Goal: Task Accomplishment & Management: Complete application form

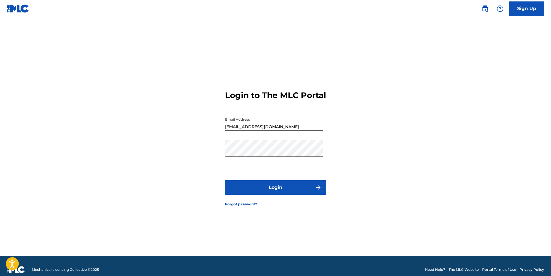
click at [273, 193] on button "Login" at bounding box center [275, 187] width 101 height 14
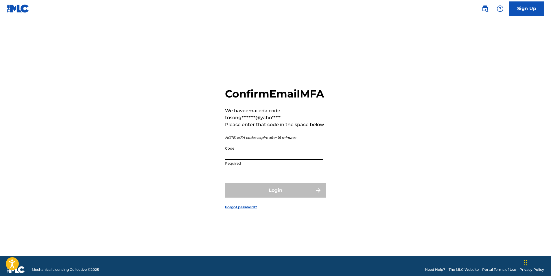
click at [234, 155] on input "Code" at bounding box center [274, 151] width 98 height 16
click at [239, 158] on input "Code" at bounding box center [274, 151] width 98 height 16
paste input "886495"
click at [251, 160] on input "886495" at bounding box center [274, 151] width 98 height 16
click at [225, 160] on input "886495" at bounding box center [274, 151] width 98 height 16
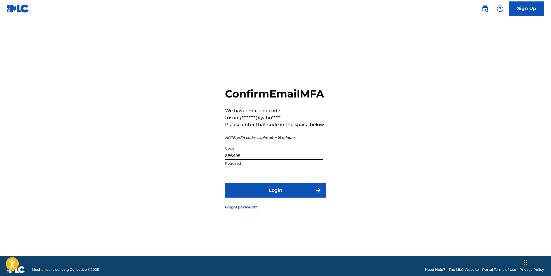
click at [249, 160] on input "886495" at bounding box center [274, 151] width 98 height 16
type input "886495"
click at [273, 197] on button "Login" at bounding box center [275, 190] width 101 height 14
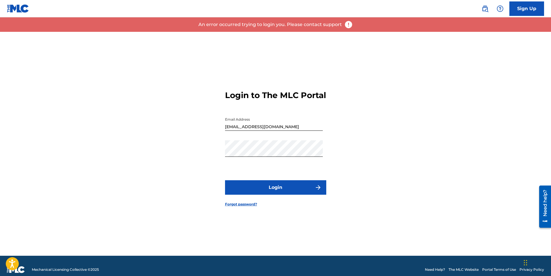
click at [273, 193] on button "Login" at bounding box center [275, 187] width 101 height 14
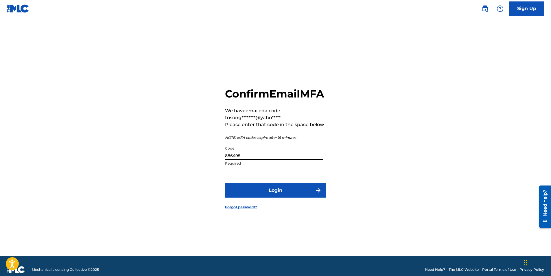
drag, startPoint x: 241, startPoint y: 161, endPoint x: 183, endPoint y: 160, distance: 58.7
click at [185, 164] on div "Confirm Email MFA We have emailed a code to song********@yaho***** Please enter…" at bounding box center [275, 144] width 405 height 224
paste input "179858"
drag, startPoint x: 243, startPoint y: 162, endPoint x: 182, endPoint y: 163, distance: 61.0
click at [182, 163] on div "Confirm Email MFA We have emailed a code to song********@yaho***** Please enter…" at bounding box center [275, 144] width 405 height 224
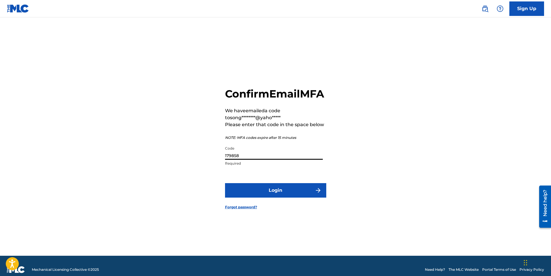
click at [248, 160] on input "179858" at bounding box center [274, 151] width 98 height 16
drag, startPoint x: 227, startPoint y: 162, endPoint x: 215, endPoint y: 168, distance: 13.1
click at [219, 162] on div "Confirm Email MFA We have emailed a code to song********@yaho***** Please enter…" at bounding box center [275, 144] width 405 height 224
click at [253, 160] on input "179858" at bounding box center [274, 151] width 98 height 16
type input "179858"
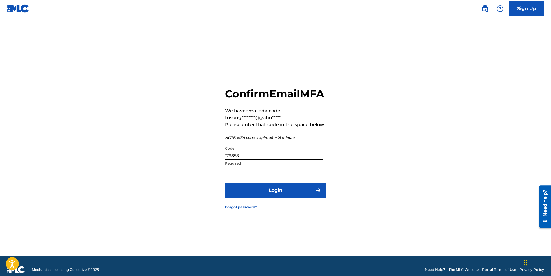
click at [277, 197] on button "Login" at bounding box center [275, 190] width 101 height 14
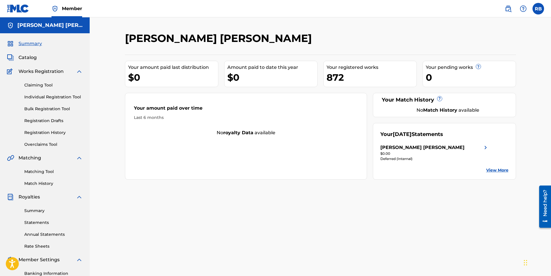
click at [45, 94] on link "Individual Registration Tool" at bounding box center [53, 97] width 58 height 6
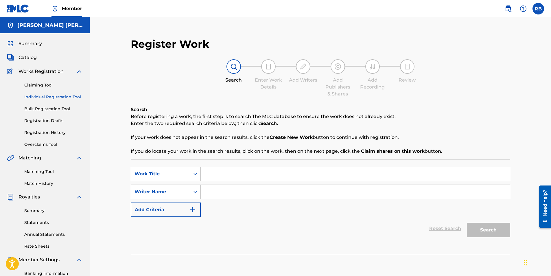
click at [227, 175] on input "Search Form" at bounding box center [355, 174] width 309 height 14
click at [224, 173] on input "Search Form" at bounding box center [355, 174] width 309 height 14
paste input "There Ain’t a Thing That You Can Do"
type input "There Ain’t a Thing That You Can Do"
click at [232, 194] on input "Search Form" at bounding box center [355, 192] width 309 height 14
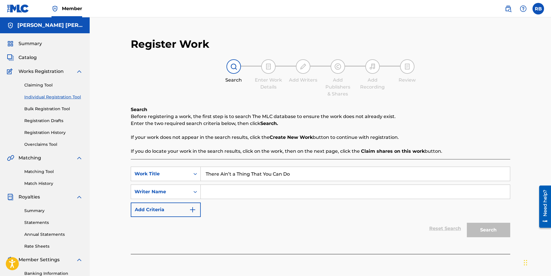
type input "[PERSON_NAME] [PERSON_NAME]"
drag, startPoint x: 263, startPoint y: 192, endPoint x: 182, endPoint y: 188, distance: 80.7
click at [180, 189] on div "SearchWithCriteria954170b2-a7aa-41c5-965e-4aae0bae9719 Writer Name [PERSON_NAME…" at bounding box center [320, 191] width 379 height 14
click at [304, 188] on input "[PERSON_NAME] [PERSON_NAME]" at bounding box center [355, 192] width 309 height 14
click at [482, 226] on button "Search" at bounding box center [487, 230] width 43 height 14
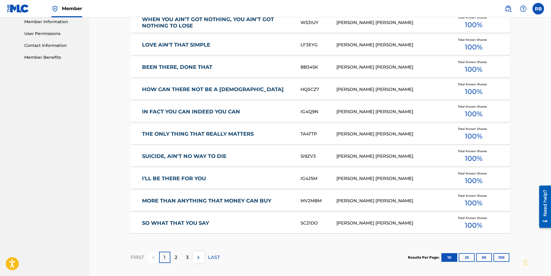
scroll to position [327, 0]
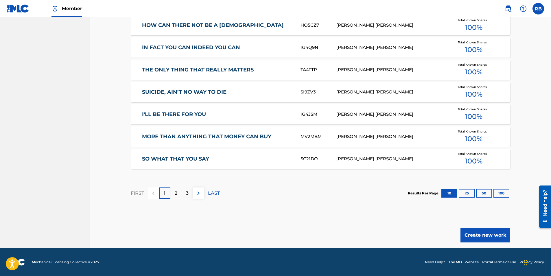
click at [482, 236] on button "Create new work" at bounding box center [485, 235] width 50 height 14
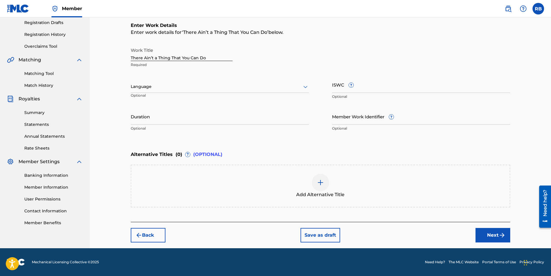
click at [149, 118] on input "Duration" at bounding box center [220, 116] width 178 height 16
type input "02:57"
click at [489, 236] on button "Next" at bounding box center [492, 235] width 35 height 14
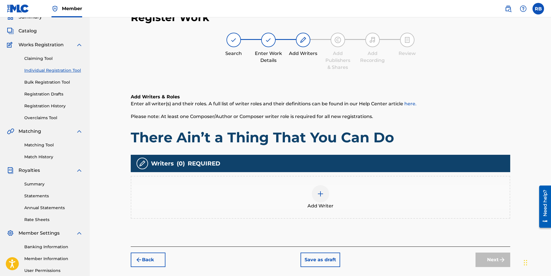
scroll to position [26, 0]
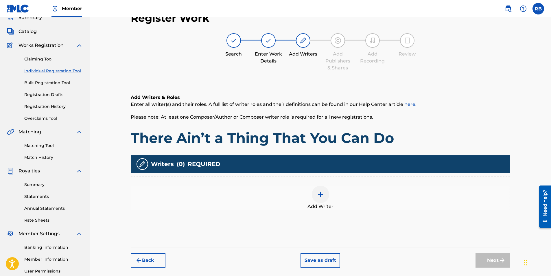
click at [319, 196] on img at bounding box center [320, 194] width 7 height 7
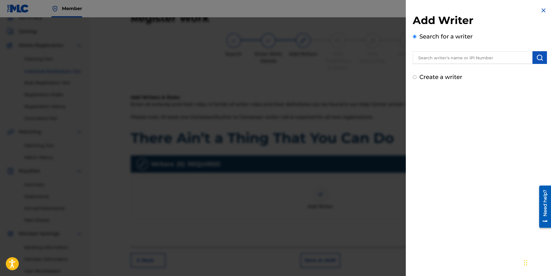
click at [440, 58] on input "text" at bounding box center [472, 57] width 120 height 13
paste input "[PERSON_NAME] [PERSON_NAME]"
type input "[PERSON_NAME] [PERSON_NAME]"
click at [533, 58] on button "submit" at bounding box center [539, 57] width 14 height 13
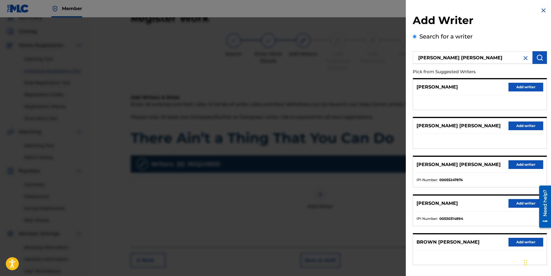
click at [518, 164] on button "Add writer" at bounding box center [525, 164] width 35 height 9
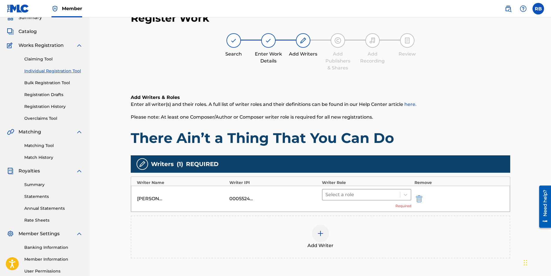
click at [396, 195] on div at bounding box center [361, 194] width 72 height 8
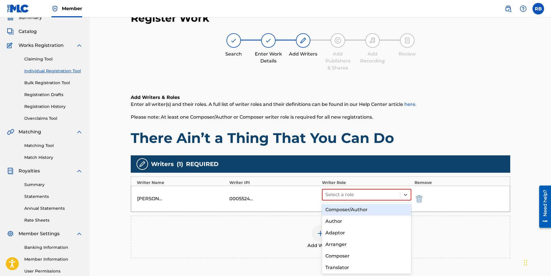
click at [367, 211] on div "Composer/Author" at bounding box center [367, 210] width 90 height 12
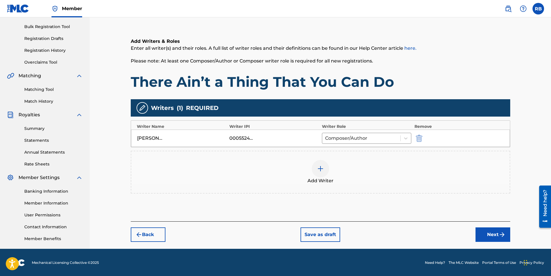
scroll to position [83, 0]
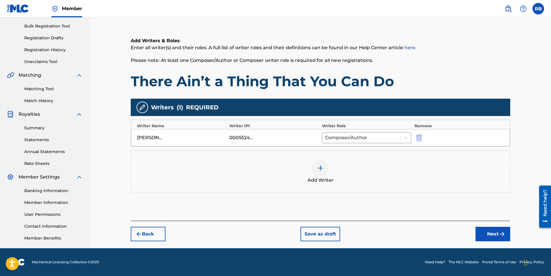
click at [493, 235] on button "Next" at bounding box center [492, 234] width 35 height 14
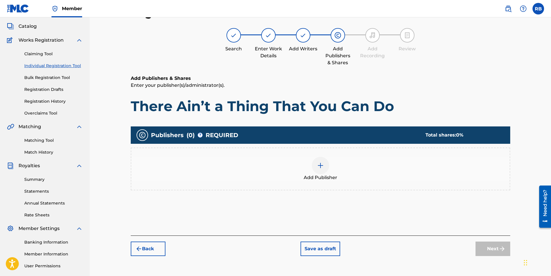
scroll to position [26, 0]
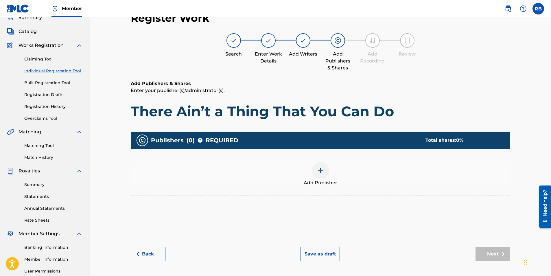
click at [309, 173] on div "Add Publisher" at bounding box center [320, 174] width 378 height 24
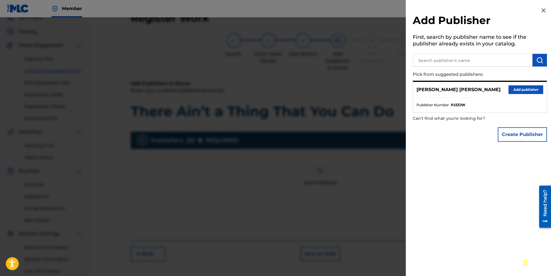
click at [459, 89] on p "[PERSON_NAME] [PERSON_NAME]" at bounding box center [458, 89] width 84 height 7
click at [518, 91] on button "Add publisher" at bounding box center [525, 89] width 35 height 9
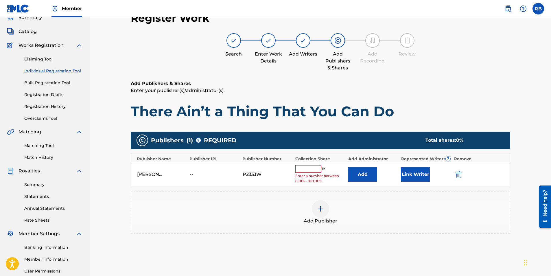
click at [307, 164] on div "[PERSON_NAME] [PERSON_NAME] -- P233JW % Enter a number between 0.01% - 100.06% …" at bounding box center [320, 174] width 379 height 25
click at [307, 168] on input "text" at bounding box center [308, 169] width 26 height 8
type input "100"
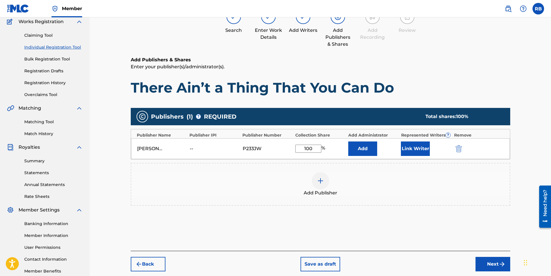
scroll to position [83, 0]
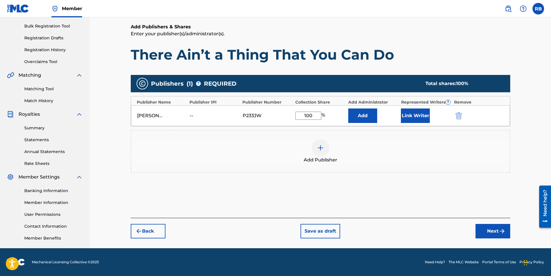
click at [489, 237] on button "Next" at bounding box center [492, 231] width 35 height 14
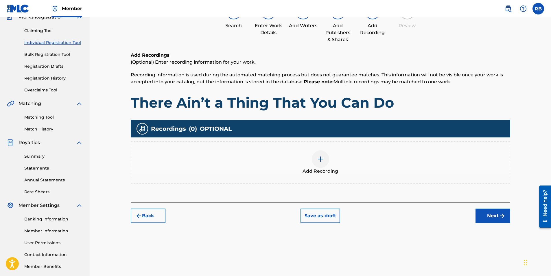
scroll to position [26, 0]
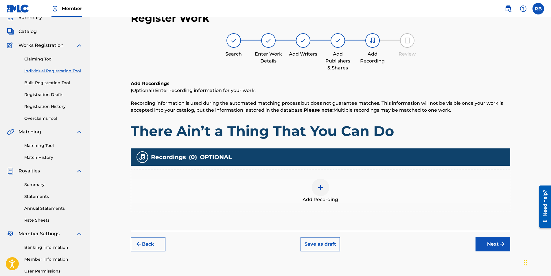
click at [317, 198] on span "Add Recording" at bounding box center [320, 199] width 36 height 7
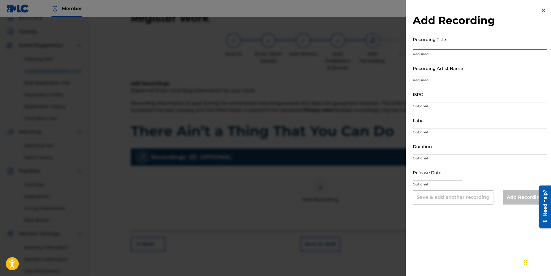
click at [431, 42] on input "Recording Title" at bounding box center [479, 42] width 134 height 16
paste input "There Ain’t a Thing That You Can Do"
type input "There Ain’t a Thing That You Can Do"
click at [433, 68] on input "Recording Artist Name" at bounding box center [479, 68] width 134 height 16
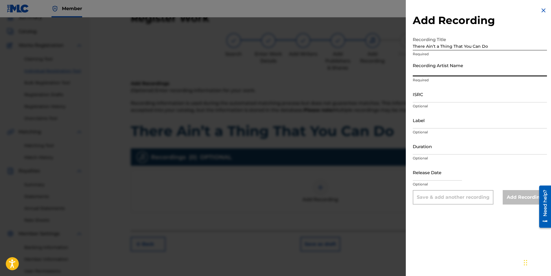
type input "[PERSON_NAME] [PERSON_NAME]"
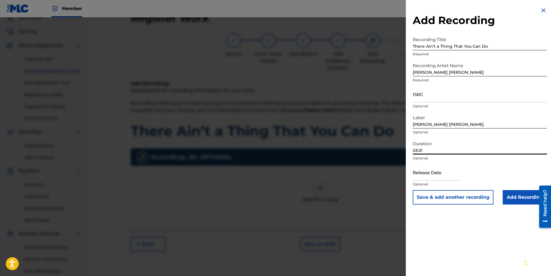
drag, startPoint x: 415, startPoint y: 150, endPoint x: 455, endPoint y: 146, distance: 39.5
click at [446, 149] on input "03:31" at bounding box center [479, 146] width 134 height 16
type input "02:57"
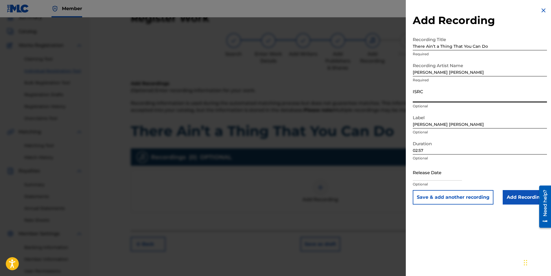
click at [424, 97] on input "ISRC" at bounding box center [479, 94] width 134 height 16
click at [421, 93] on input "ISRC" at bounding box center [479, 94] width 134 height 16
paste input "GXBDT2542527"
type input "GXBDT2542527"
click at [514, 196] on input "Add Recording" at bounding box center [524, 197] width 44 height 14
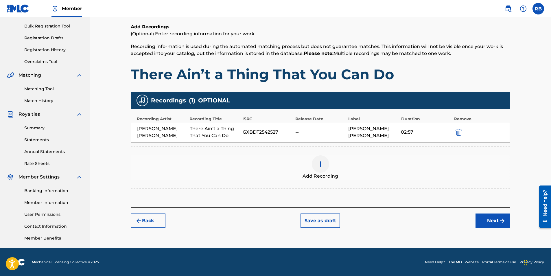
click at [494, 219] on button "Next" at bounding box center [492, 220] width 35 height 14
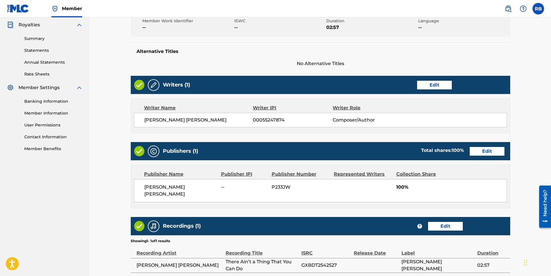
scroll to position [225, 0]
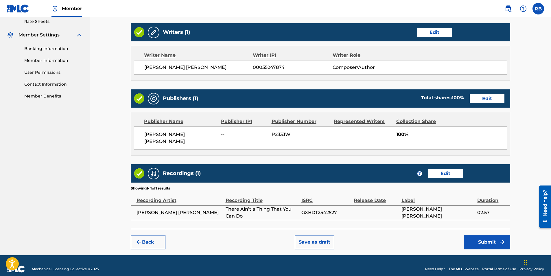
click at [484, 242] on div "Register Work Search Enter Work Details Add Writers Add Publishers & Shares Add…" at bounding box center [320, 31] width 391 height 448
click at [483, 238] on button "Submit" at bounding box center [487, 242] width 46 height 14
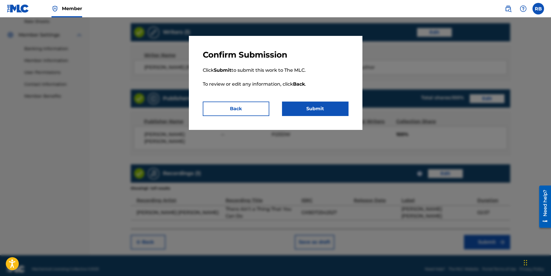
click at [301, 114] on button "Submit" at bounding box center [315, 108] width 66 height 14
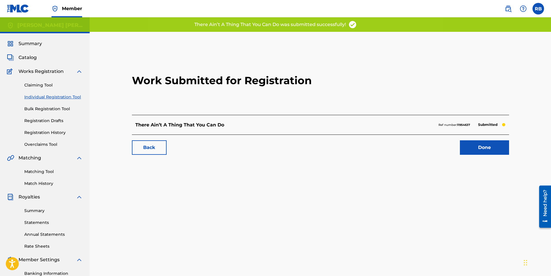
click at [490, 151] on link "Done" at bounding box center [484, 147] width 49 height 14
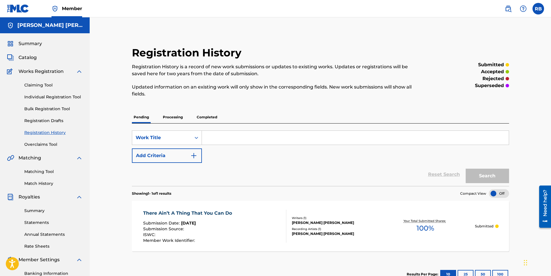
click at [542, 12] on label at bounding box center [538, 9] width 12 height 12
click at [538, 9] on input "RB [PERSON_NAME] [EMAIL_ADDRESS][DOMAIN_NAME] Notification Preferences Profile …" at bounding box center [538, 9] width 0 height 0
click at [484, 82] on p "Log out" at bounding box center [482, 81] width 14 height 5
click at [538, 9] on input "RB [PERSON_NAME] [EMAIL_ADDRESS][DOMAIN_NAME] Notification Preferences Profile …" at bounding box center [538, 9] width 0 height 0
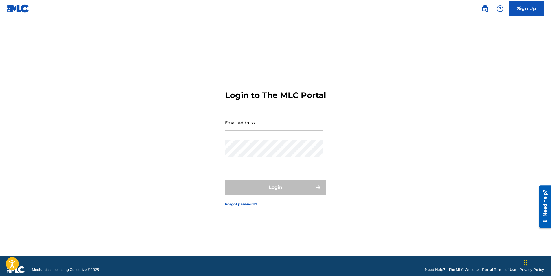
type input "[EMAIL_ADDRESS][DOMAIN_NAME]"
